Goal: Transaction & Acquisition: Subscribe to service/newsletter

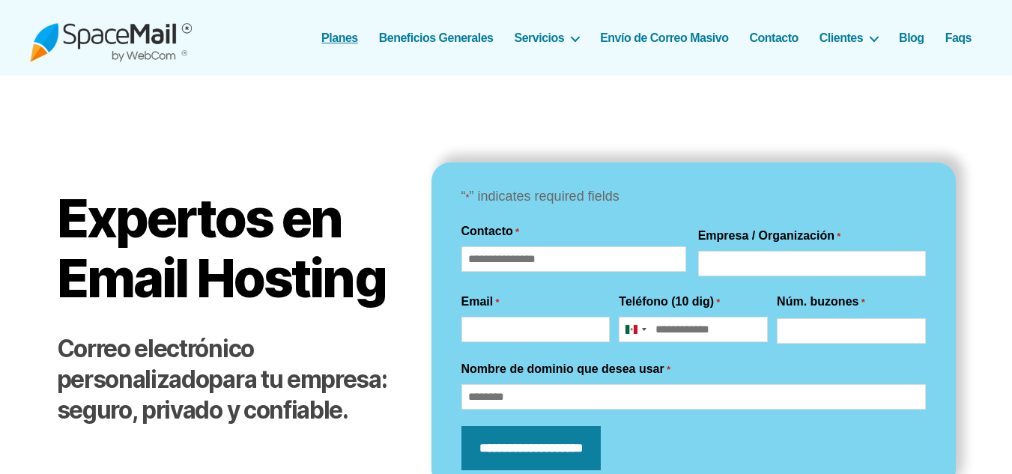
click at [342, 40] on link "Planes" at bounding box center [339, 38] width 37 height 14
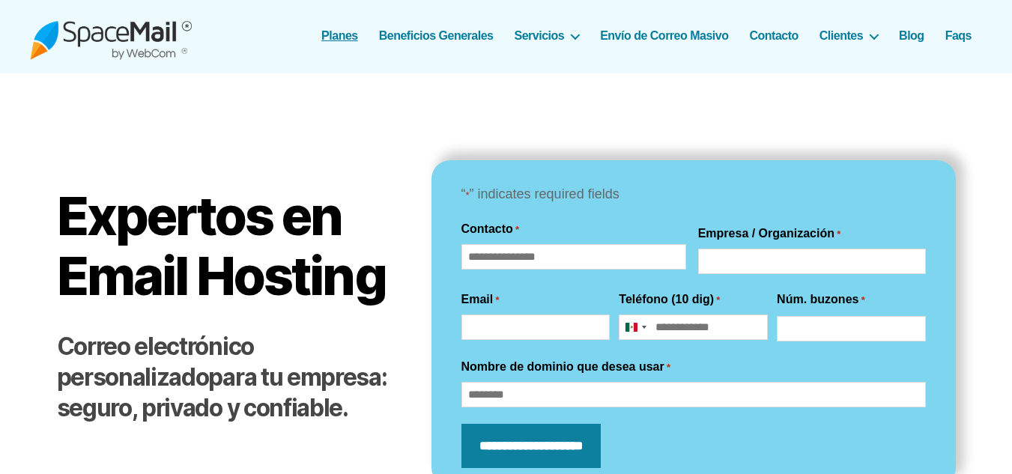
click at [347, 39] on link "Planes" at bounding box center [339, 35] width 37 height 14
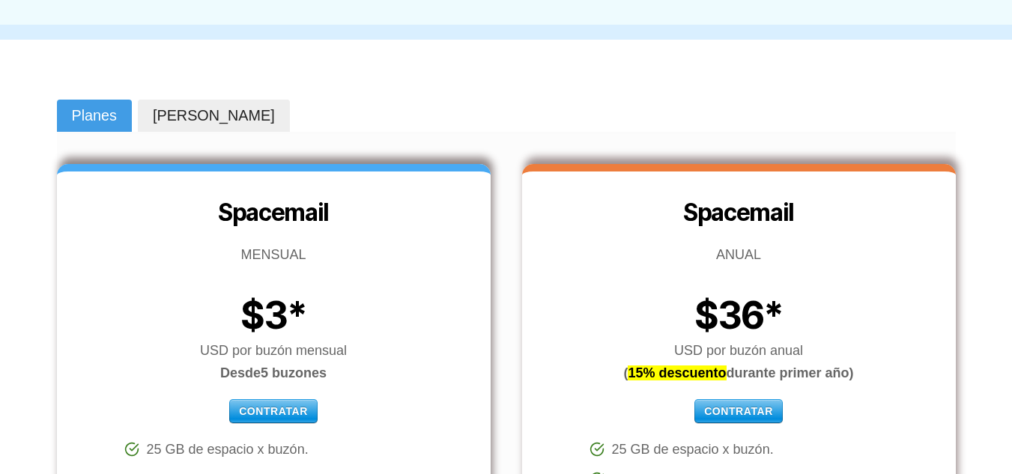
scroll to position [140, 0]
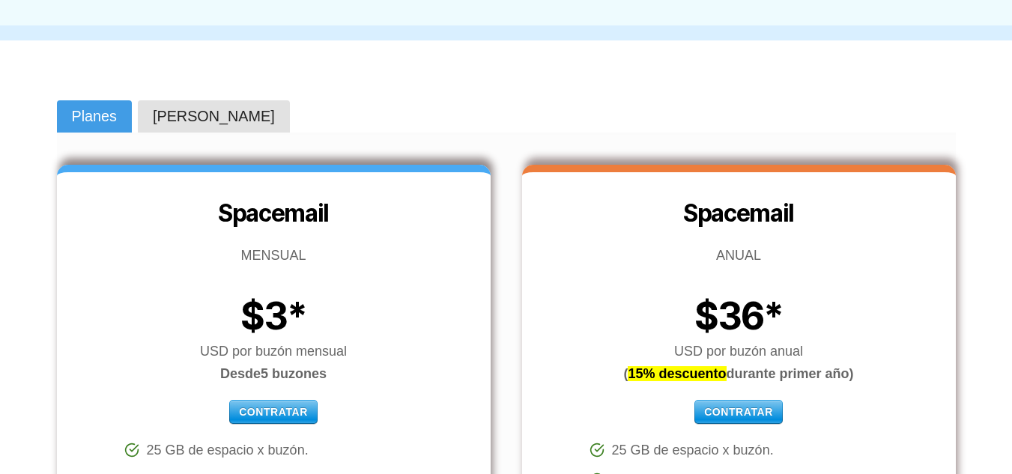
click at [227, 112] on span "Quiero Cotizar" at bounding box center [214, 116] width 122 height 21
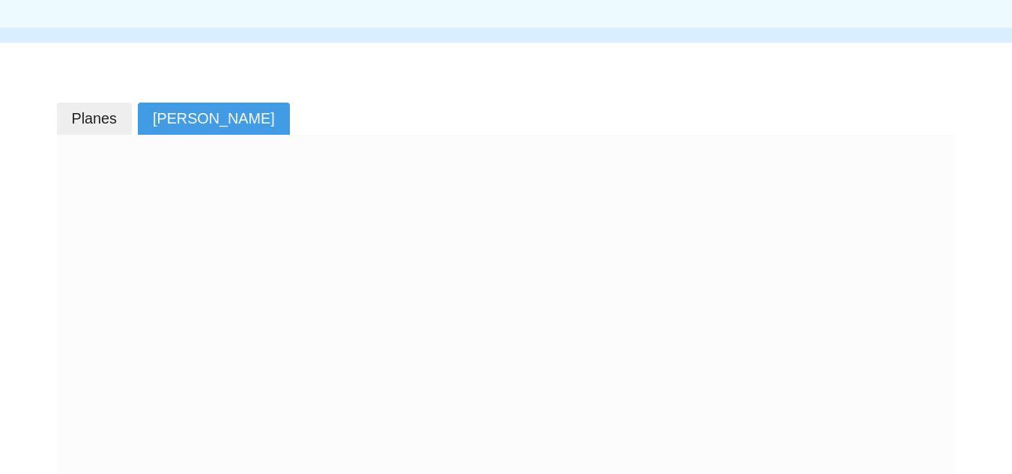
scroll to position [137, 0]
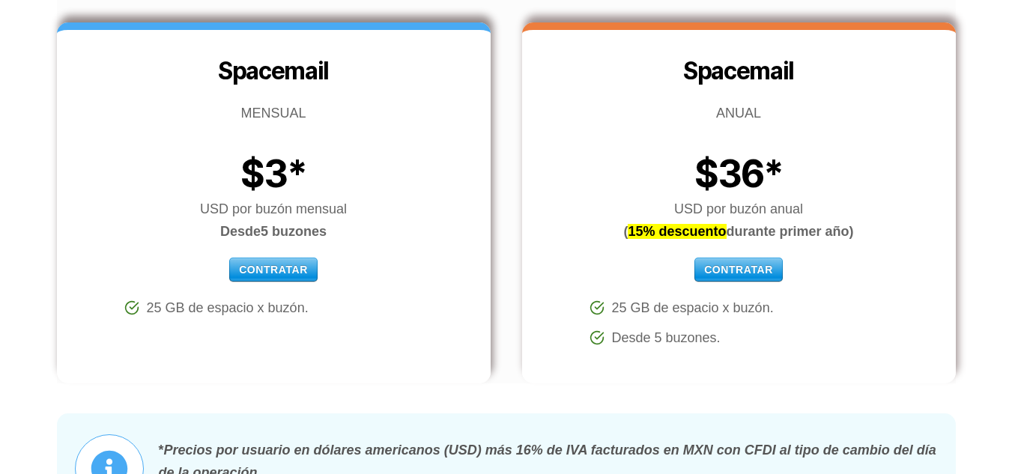
scroll to position [287, 0]
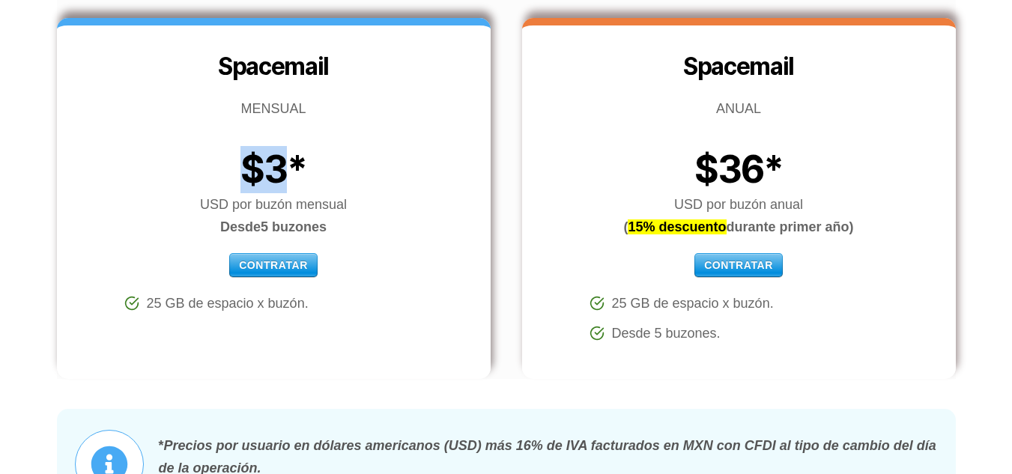
drag, startPoint x: 289, startPoint y: 170, endPoint x: 230, endPoint y: 157, distance: 60.5
click at [230, 157] on h3 "$3*" at bounding box center [274, 169] width 434 height 47
click at [315, 174] on h3 "$3*" at bounding box center [274, 169] width 434 height 47
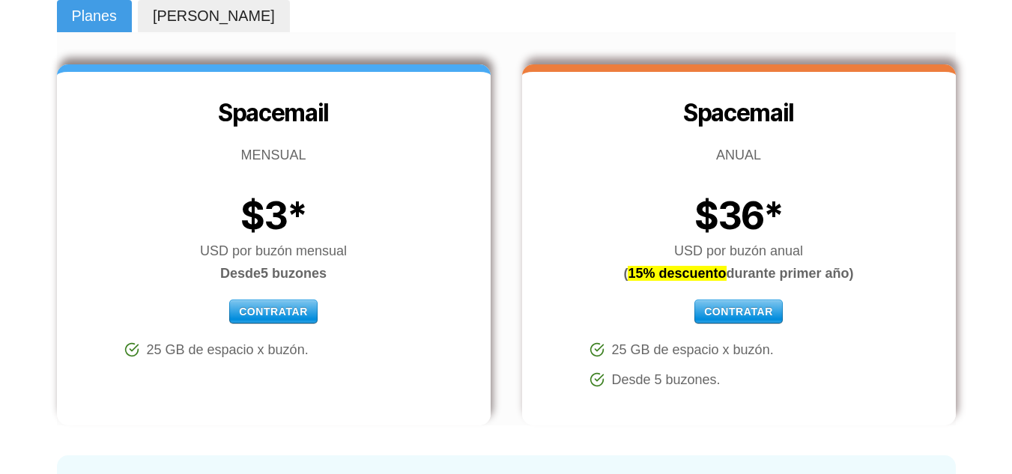
scroll to position [247, 0]
